Goal: Task Accomplishment & Management: Book appointment/travel/reservation

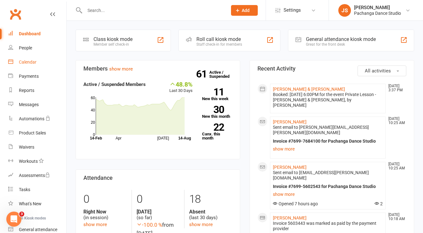
click at [32, 62] on div "Calendar" at bounding box center [28, 61] width 18 height 5
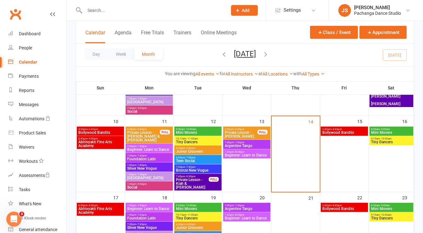
scroll to position [186, 0]
click at [299, 147] on div at bounding box center [295, 159] width 47 height 64
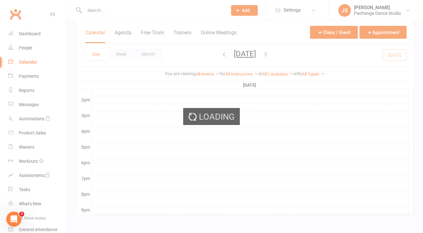
scroll to position [0, 0]
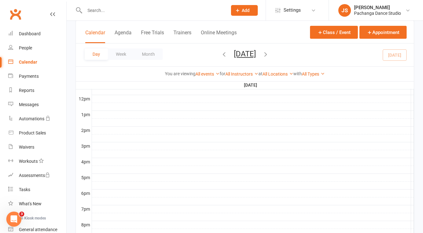
click at [102, 189] on div at bounding box center [253, 193] width 322 height 8
click at [109, 172] on button "Add Appointment" at bounding box center [105, 173] width 36 height 8
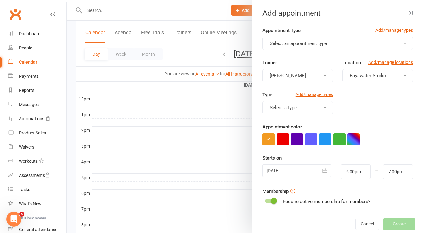
click at [292, 41] on span "Select an appointment type" at bounding box center [297, 44] width 57 height 6
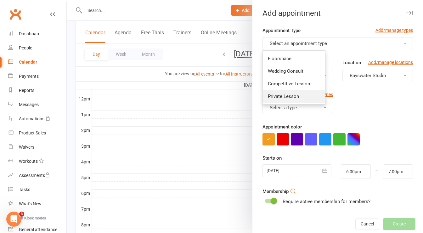
click at [285, 98] on span "Private Lesson" at bounding box center [283, 96] width 31 height 6
type input "6:45pm"
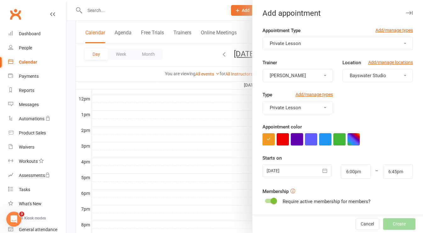
click at [294, 139] on button "button" at bounding box center [297, 139] width 12 height 12
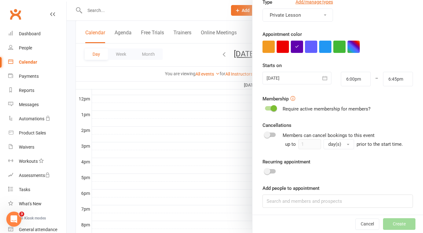
click at [273, 106] on span at bounding box center [273, 108] width 6 height 6
click at [265, 107] on input "checkbox" at bounding box center [265, 107] width 0 height 0
click at [279, 194] on input at bounding box center [337, 200] width 150 height 13
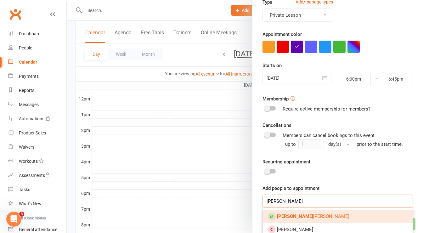
type input "[PERSON_NAME]"
click at [292, 213] on span "[PERSON_NAME] [PERSON_NAME]" at bounding box center [313, 216] width 72 height 6
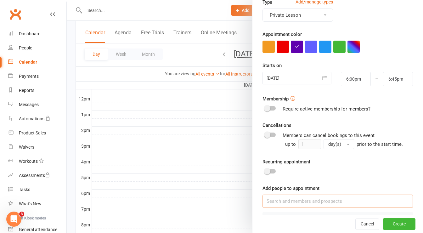
scroll to position [110, 0]
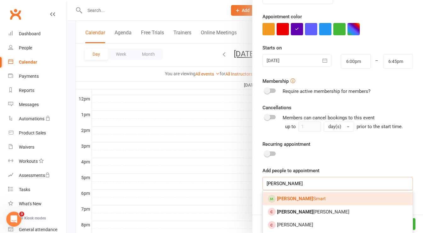
type input "[PERSON_NAME]"
click at [278, 197] on strong "[PERSON_NAME]" at bounding box center [295, 199] width 36 height 6
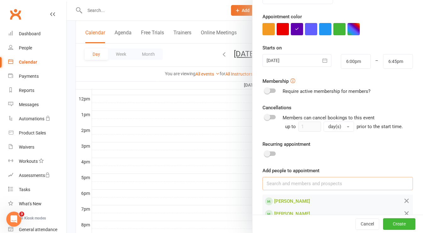
scroll to position [123, 0]
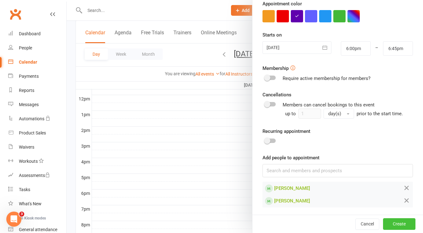
click at [395, 225] on button "Create" at bounding box center [399, 223] width 32 height 11
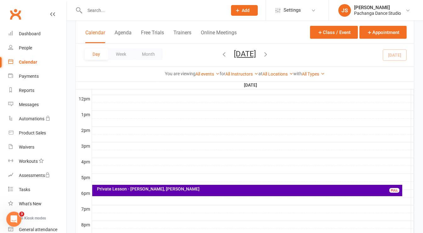
click at [32, 62] on div "Calendar" at bounding box center [28, 61] width 18 height 5
click at [148, 54] on button "Month" at bounding box center [148, 53] width 29 height 11
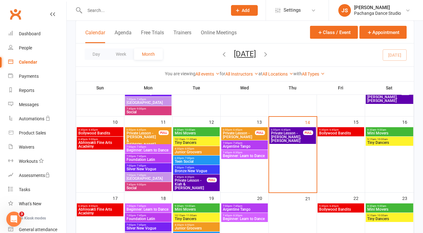
scroll to position [186, 0]
click at [260, 146] on span "Argentine Tango" at bounding box center [244, 146] width 44 height 4
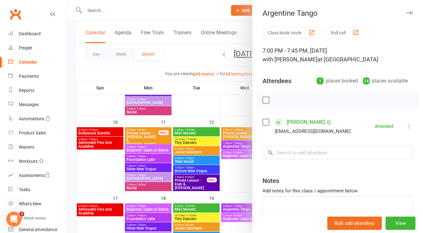
click at [245, 162] on div at bounding box center [245, 116] width 356 height 233
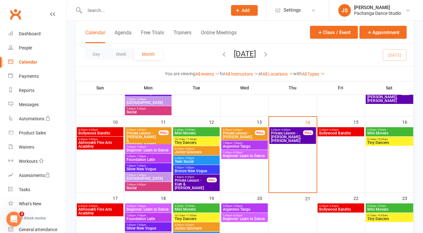
click at [257, 151] on span "7:45pm - 8:30pm" at bounding box center [244, 152] width 44 height 3
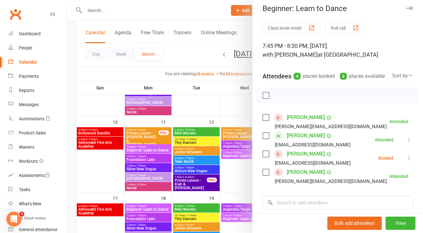
scroll to position [0, 0]
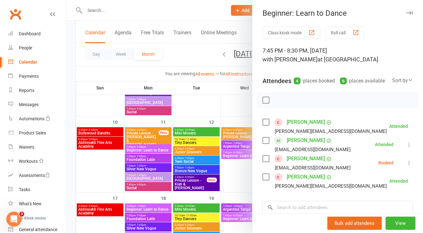
click at [406, 14] on icon "button" at bounding box center [409, 13] width 7 height 4
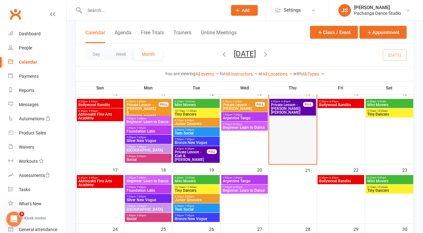
scroll to position [208, 0]
